Goal: Task Accomplishment & Management: Use online tool/utility

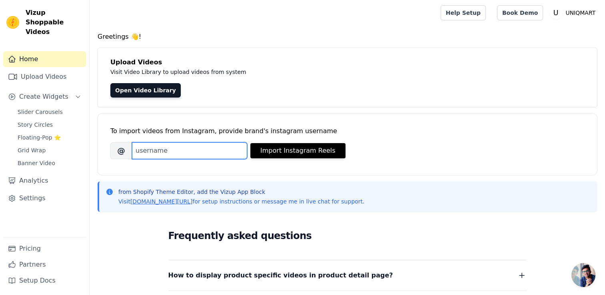
click at [171, 148] on input "Brand's Instagram Username" at bounding box center [189, 150] width 115 height 17
click at [45, 69] on link "Upload Videos" at bounding box center [44, 77] width 83 height 16
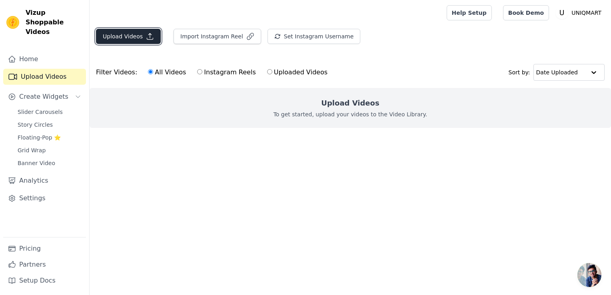
click at [112, 40] on button "Upload Videos" at bounding box center [128, 36] width 65 height 15
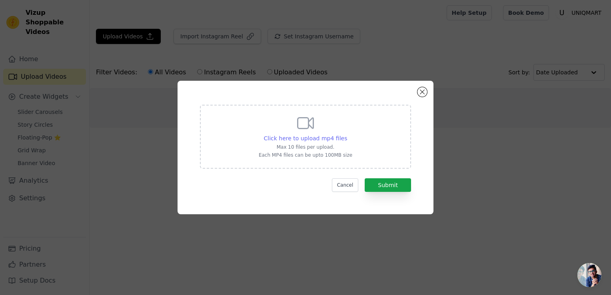
click at [295, 139] on span "Click here to upload mp4 files" at bounding box center [306, 138] width 84 height 6
click at [347, 134] on input "Click here to upload mp4 files Max 10 files per upload. Each MP4 files can be u…" at bounding box center [347, 134] width 0 height 0
type input "C:\fakepath\7a6c9d3fa32c7ff7aa02e2d6cc4e13ff.mp4"
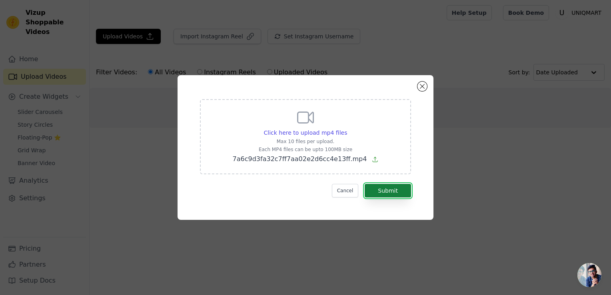
click at [386, 191] on button "Submit" at bounding box center [388, 191] width 46 height 14
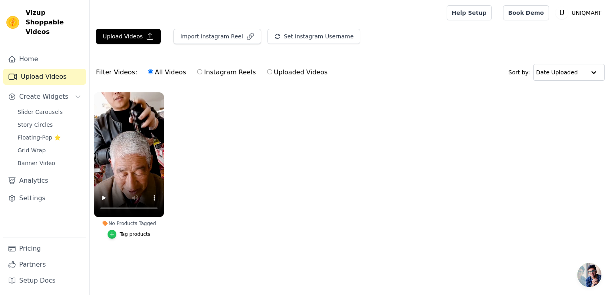
click at [111, 235] on icon "button" at bounding box center [112, 235] width 6 height 6
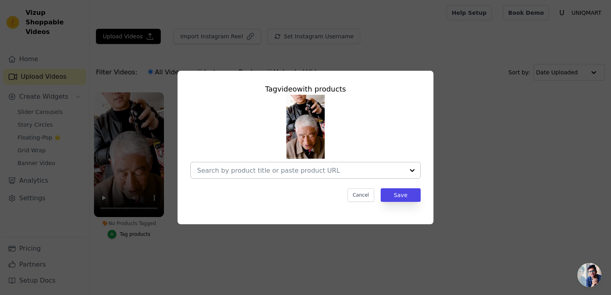
click at [416, 172] on div at bounding box center [412, 170] width 16 height 16
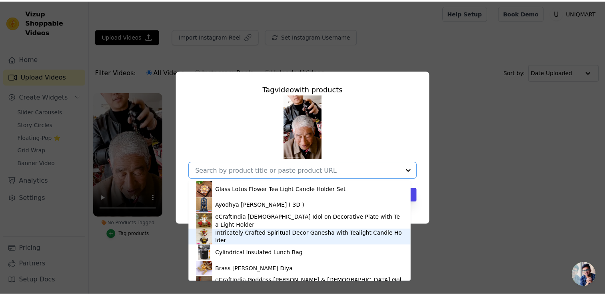
scroll to position [91, 0]
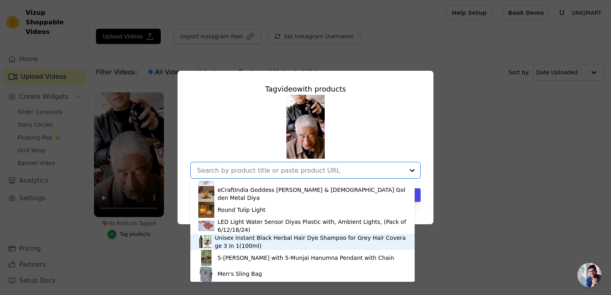
click at [287, 240] on div "Unisex Instant Black Herbal Hair Dye Shampoo for Grey Hair Coverage 3 in 1(100m…" at bounding box center [311, 242] width 192 height 16
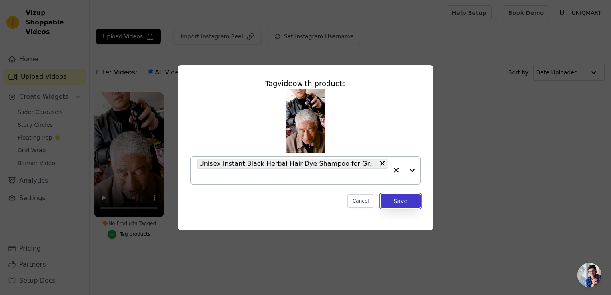
click at [403, 197] on button "Save" at bounding box center [401, 201] width 40 height 14
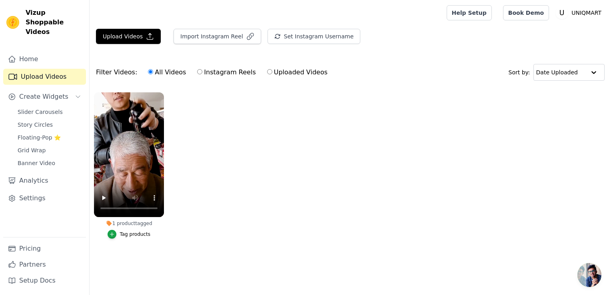
click at [350, 201] on ul "1 product tagged Tag products" at bounding box center [351, 173] width 522 height 171
click at [219, 147] on ul "1 product tagged Tag products" at bounding box center [351, 173] width 522 height 171
click at [138, 40] on button "Upload Videos" at bounding box center [128, 36] width 65 height 15
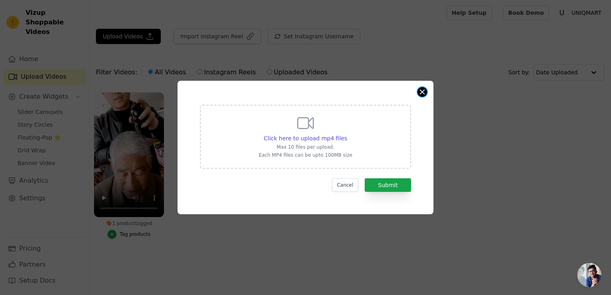
click at [421, 93] on button "Close modal" at bounding box center [423, 92] width 10 height 10
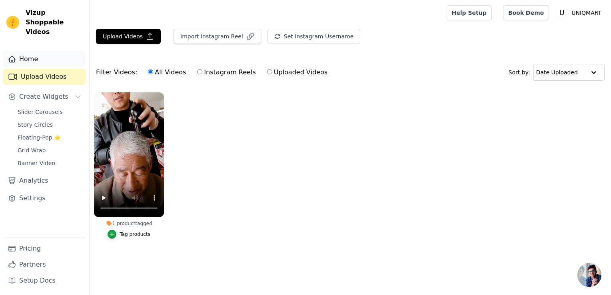
click at [70, 53] on link "Home" at bounding box center [44, 59] width 83 height 16
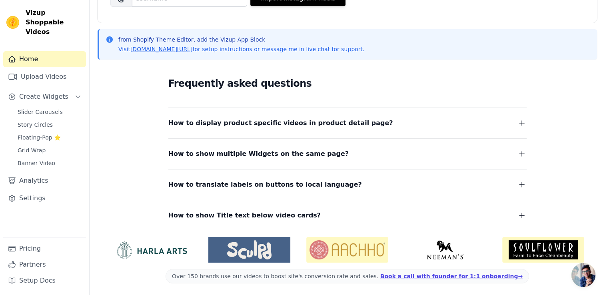
scroll to position [153, 0]
click at [58, 69] on link "Upload Videos" at bounding box center [44, 77] width 83 height 16
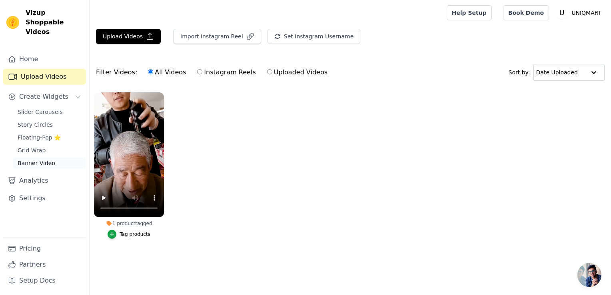
click at [47, 158] on link "Banner Video" at bounding box center [49, 163] width 73 height 11
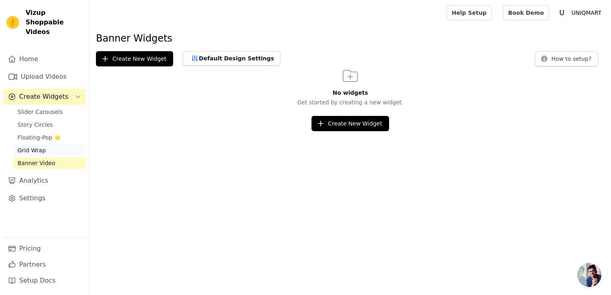
click at [45, 145] on link "Grid Wrap" at bounding box center [49, 150] width 73 height 11
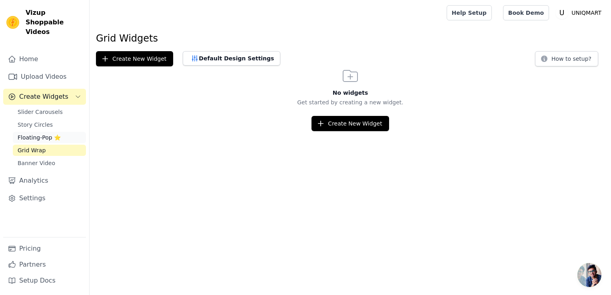
click at [39, 134] on span "Floating-Pop ⭐" at bounding box center [39, 138] width 43 height 8
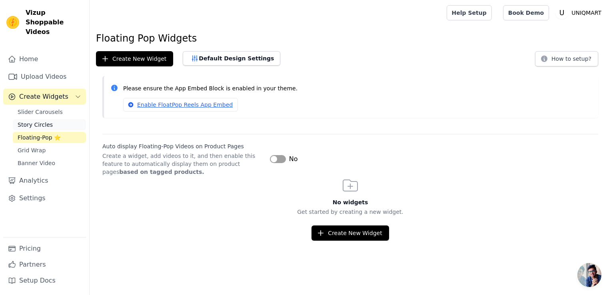
click at [37, 121] on span "Story Circles" at bounding box center [35, 125] width 35 height 8
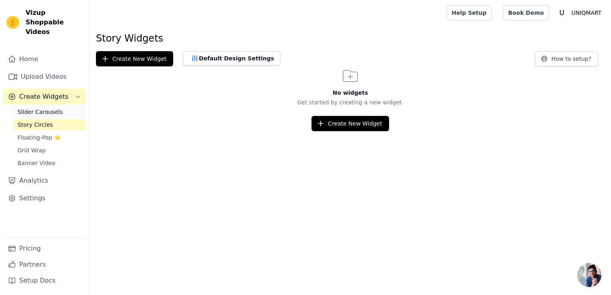
click at [40, 107] on link "Slider Carousels" at bounding box center [49, 111] width 73 height 11
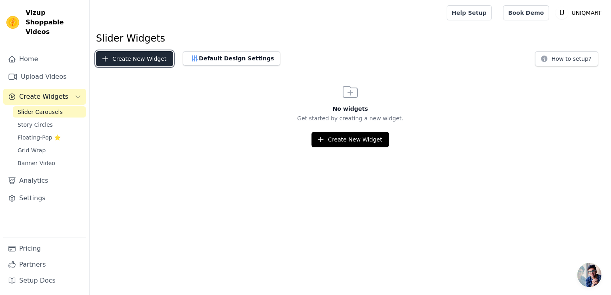
click at [111, 64] on button "Create New Widget" at bounding box center [134, 58] width 77 height 15
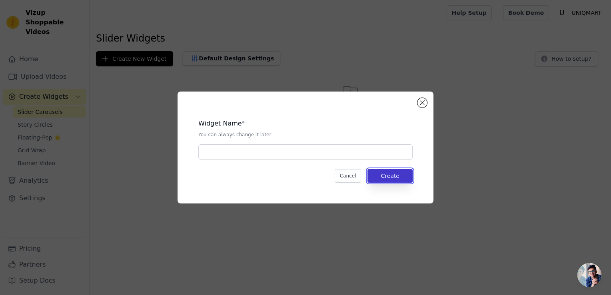
click at [388, 172] on button "Create" at bounding box center [390, 176] width 45 height 14
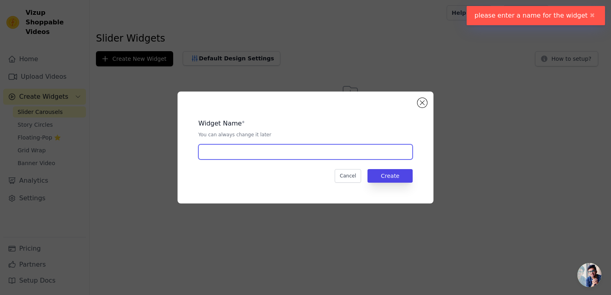
click at [312, 152] on input "text" at bounding box center [305, 151] width 214 height 15
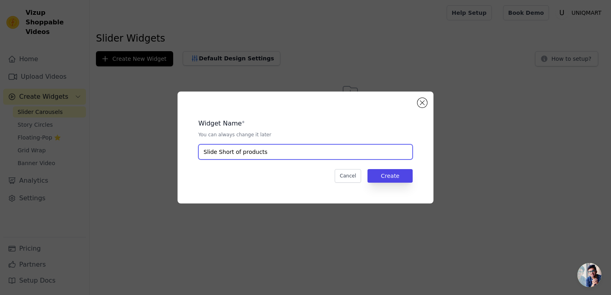
type input "Slide Short of products"
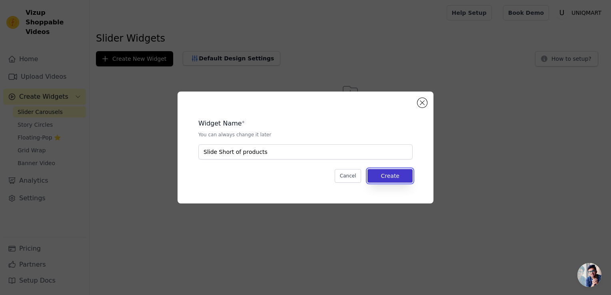
click at [392, 178] on button "Create" at bounding box center [390, 176] width 45 height 14
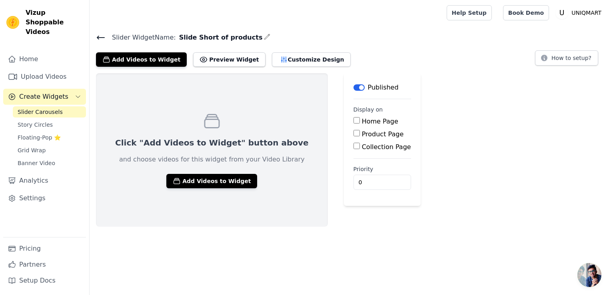
click at [362, 119] on label "Home Page" at bounding box center [380, 122] width 36 height 8
click at [354, 119] on input "Home Page" at bounding box center [357, 120] width 6 height 6
checkbox input "true"
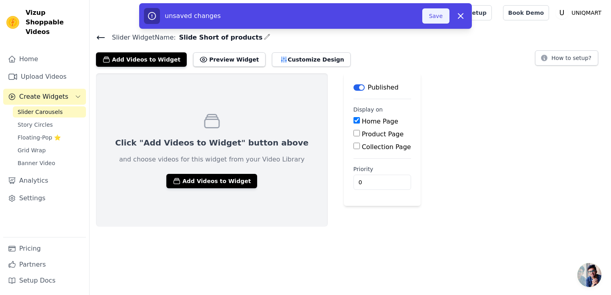
click at [440, 17] on button "Save" at bounding box center [436, 15] width 27 height 15
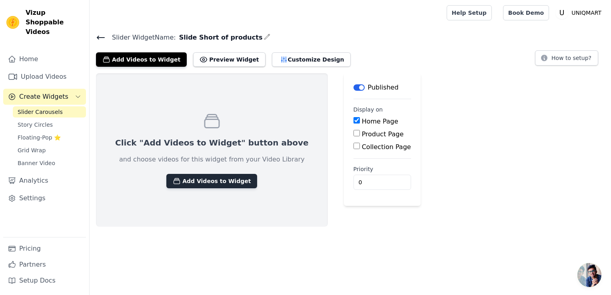
click at [213, 180] on button "Add Videos to Widget" at bounding box center [211, 181] width 91 height 14
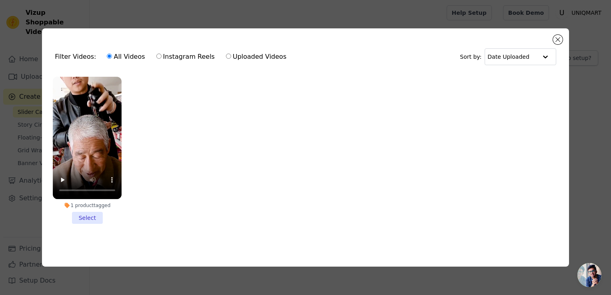
click at [90, 212] on li "1 product tagged Select" at bounding box center [87, 150] width 69 height 147
click at [0, 0] on input "1 product tagged Select" at bounding box center [0, 0] width 0 height 0
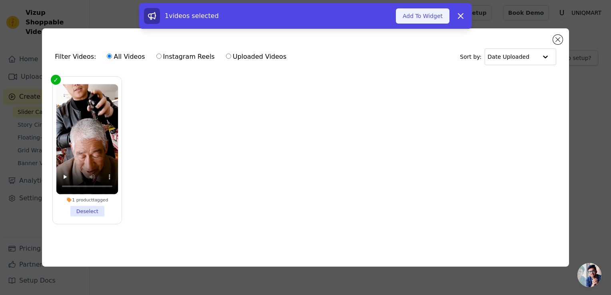
click at [427, 10] on button "Add To Widget" at bounding box center [423, 15] width 54 height 15
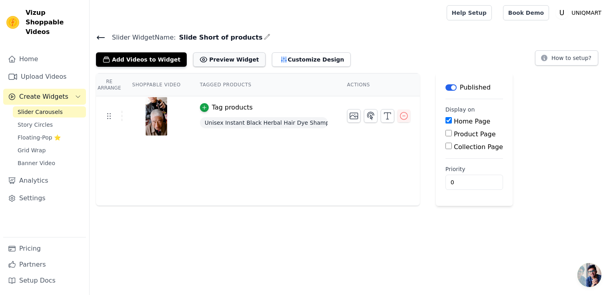
click at [230, 57] on button "Preview Widget" at bounding box center [229, 59] width 72 height 14
click at [366, 118] on icon "button" at bounding box center [371, 116] width 10 height 10
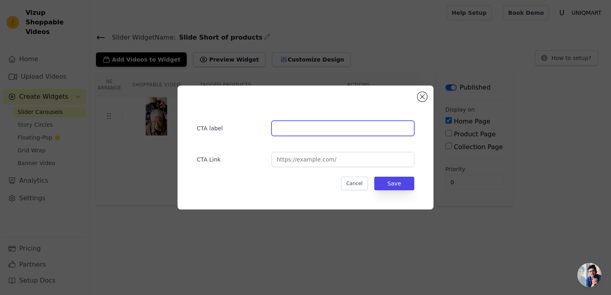
click at [355, 127] on input "text" at bounding box center [343, 128] width 143 height 15
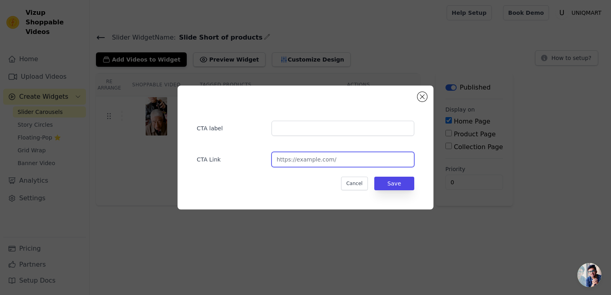
click at [327, 162] on input "url" at bounding box center [343, 159] width 143 height 15
click at [419, 93] on div "CTA label CTA Link Cancel Save" at bounding box center [306, 148] width 256 height 124
click at [420, 96] on button "Close modal" at bounding box center [423, 97] width 10 height 10
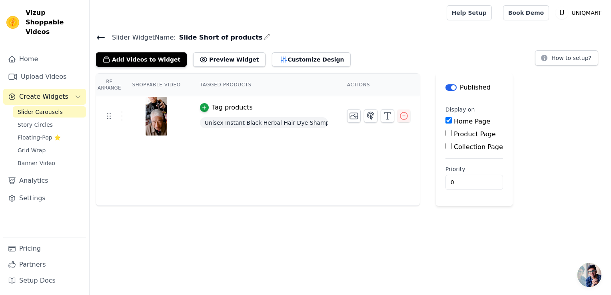
click at [454, 138] on label "Product Page" at bounding box center [475, 134] width 42 height 8
click at [448, 136] on input "Product Page" at bounding box center [449, 133] width 6 height 6
checkbox input "true"
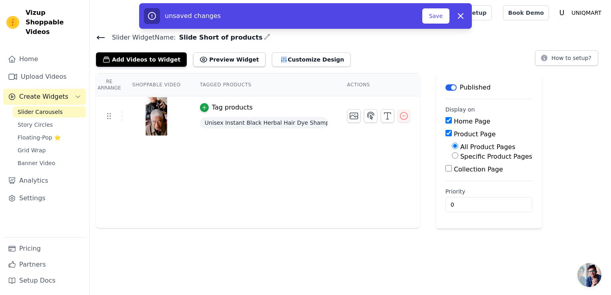
click at [452, 160] on div "Specific Product Pages" at bounding box center [492, 157] width 80 height 10
click at [452, 156] on input "Specific Product Pages" at bounding box center [455, 155] width 6 height 6
radio input "true"
click at [456, 169] on button "Select Products" at bounding box center [479, 175] width 54 height 14
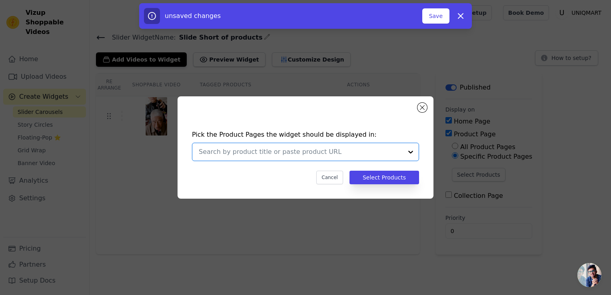
click at [294, 155] on input "text" at bounding box center [301, 152] width 204 height 10
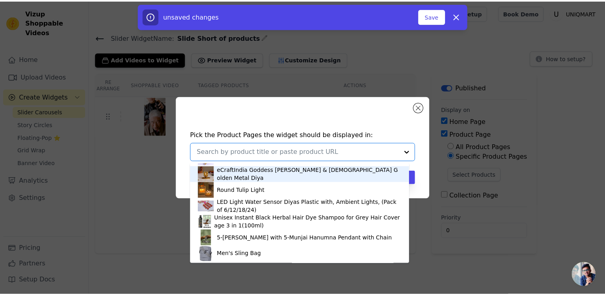
scroll to position [93, 0]
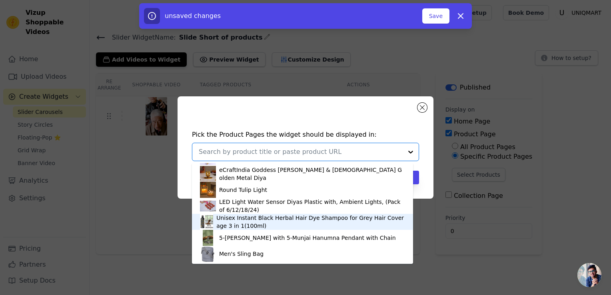
click at [239, 222] on div "Unisex Instant Black Herbal Hair Dye Shampoo for Grey Hair Coverage 3 in 1(100m…" at bounding box center [310, 222] width 189 height 16
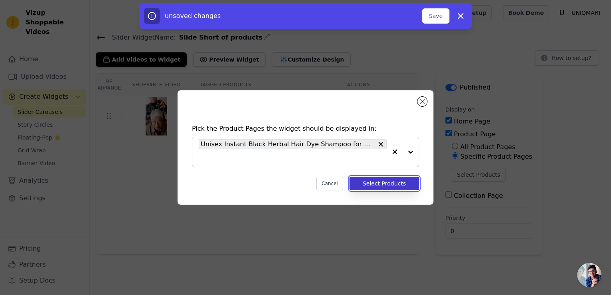
click at [381, 186] on button "Select Products" at bounding box center [385, 184] width 70 height 14
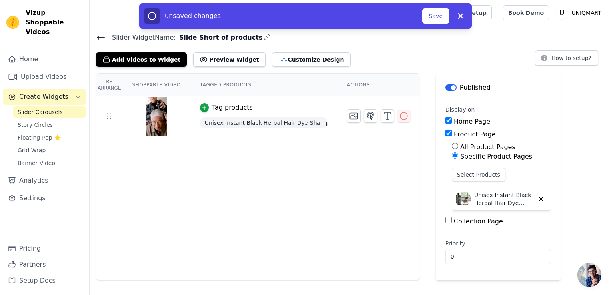
click at [446, 223] on input "Collection Page" at bounding box center [449, 220] width 6 height 6
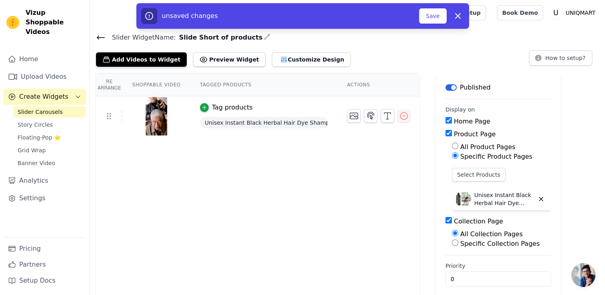
click at [446, 223] on input "Collection Page" at bounding box center [449, 220] width 6 height 6
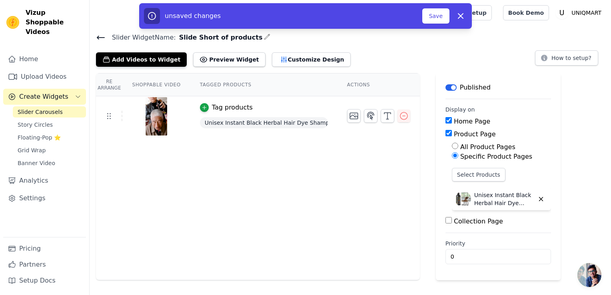
click at [446, 223] on input "Collection Page" at bounding box center [449, 220] width 6 height 6
checkbox input "true"
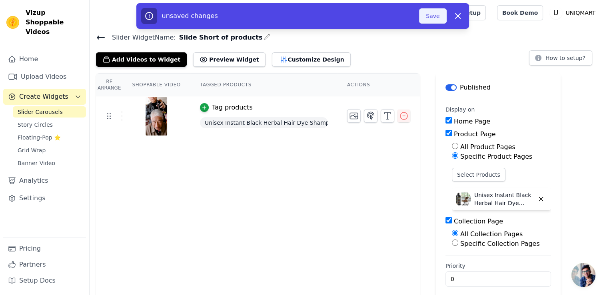
click at [433, 14] on button "Save" at bounding box center [432, 15] width 27 height 15
